Goal: Task Accomplishment & Management: Use online tool/utility

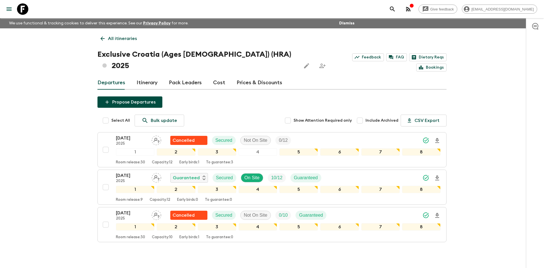
click at [127, 37] on p "All itineraries" at bounding box center [122, 38] width 29 height 7
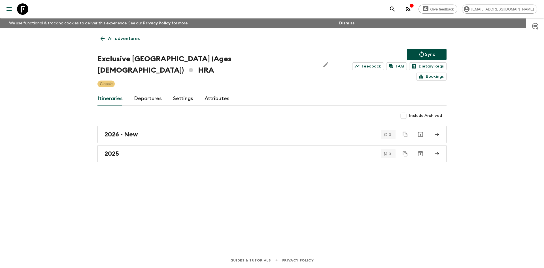
click at [127, 37] on p "All adventures" at bounding box center [124, 38] width 32 height 7
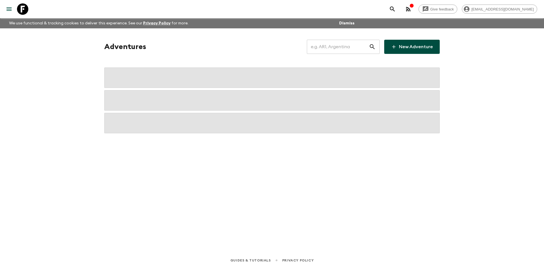
click at [319, 45] on input "text" at bounding box center [338, 47] width 62 height 16
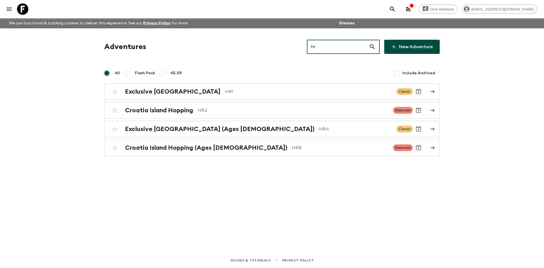
type input "hra"
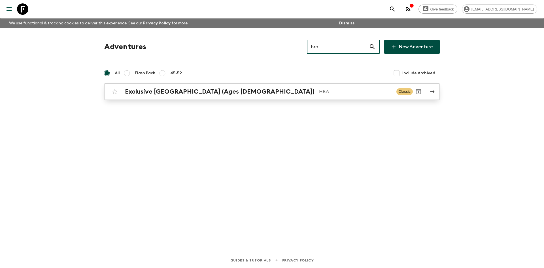
click at [319, 90] on p "HRA" at bounding box center [355, 91] width 73 height 7
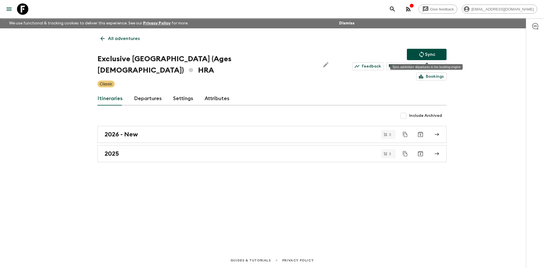
click at [415, 53] on button "Sync" at bounding box center [427, 54] width 40 height 11
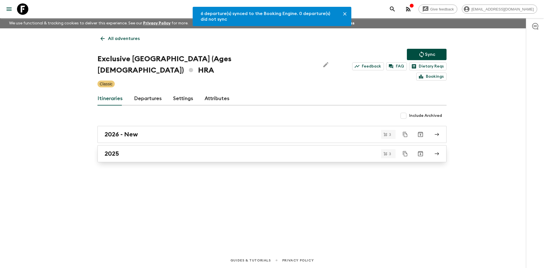
click at [134, 147] on link "2025" at bounding box center [271, 153] width 349 height 17
